Goal: Find specific page/section: Find specific page/section

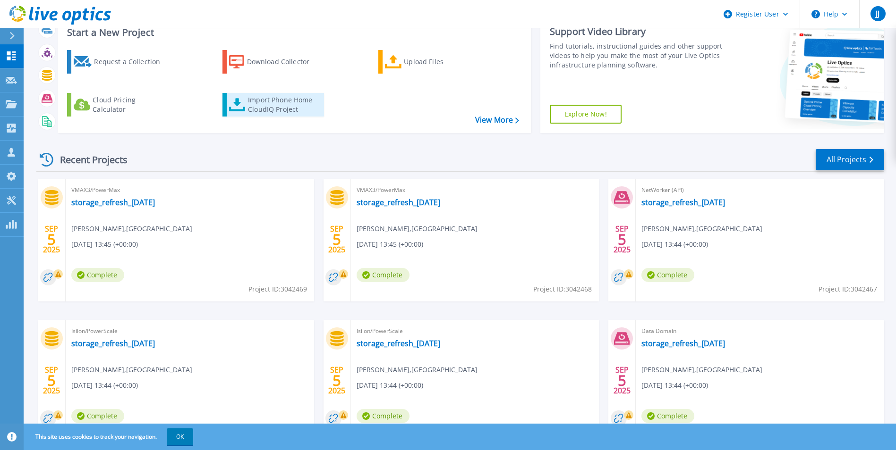
scroll to position [112, 0]
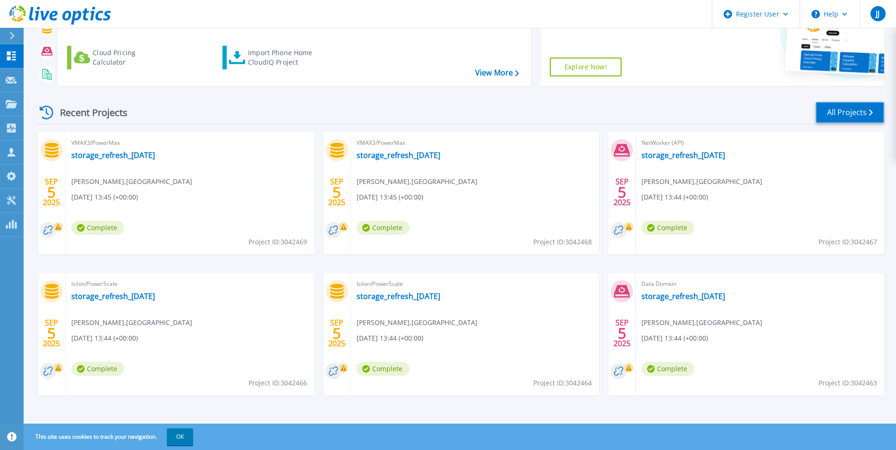
click at [832, 111] on link "All Projects" at bounding box center [850, 112] width 68 height 21
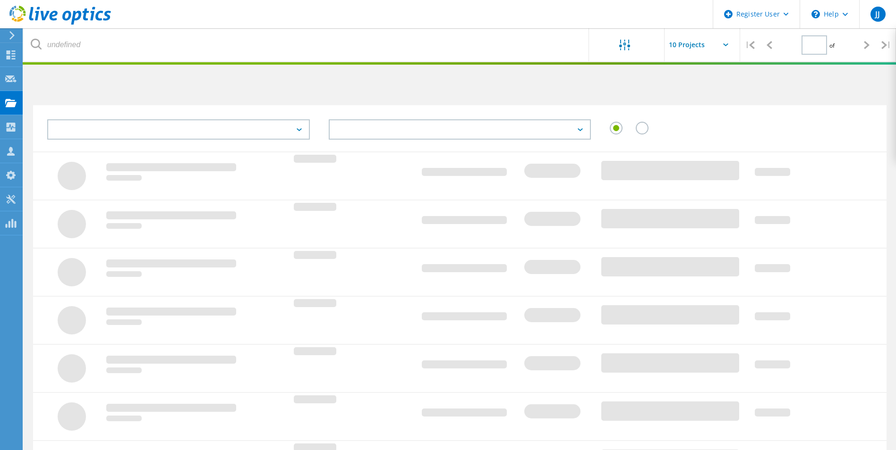
type input "1"
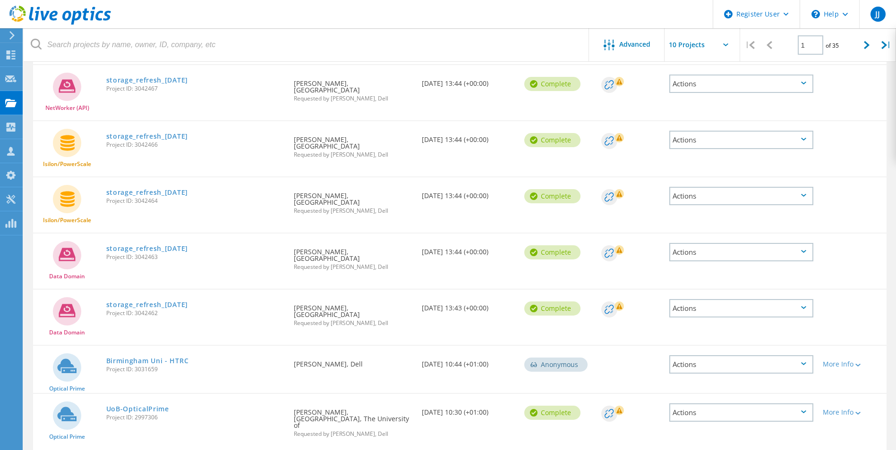
scroll to position [236, 0]
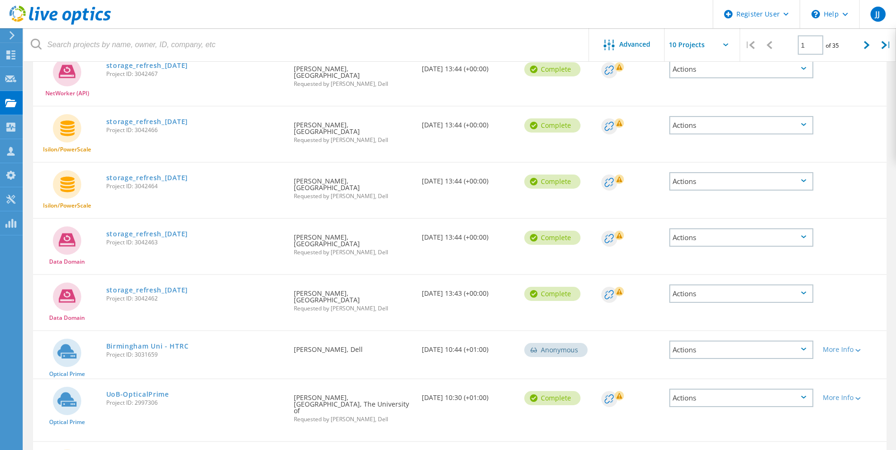
click at [163, 450] on html "Register User \n Help Explore Helpful Articles Contact Support JJ Dell User Jon…" at bounding box center [448, 153] width 896 height 778
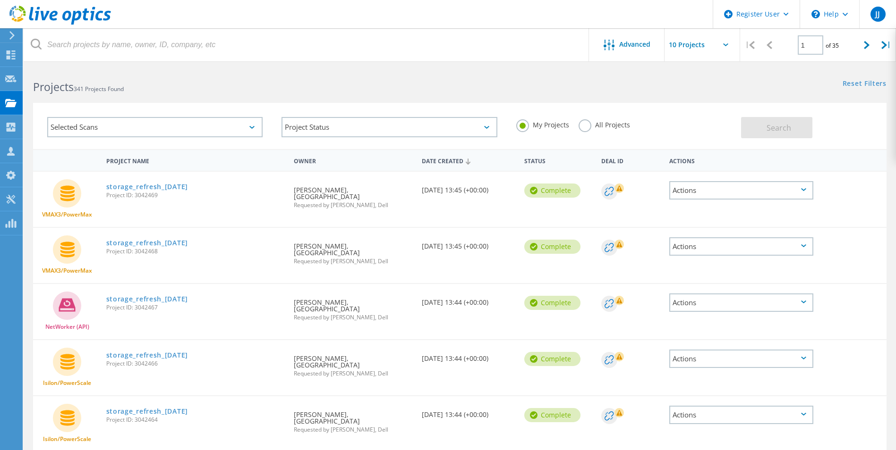
scroll to position [0, 0]
